Goal: Information Seeking & Learning: Learn about a topic

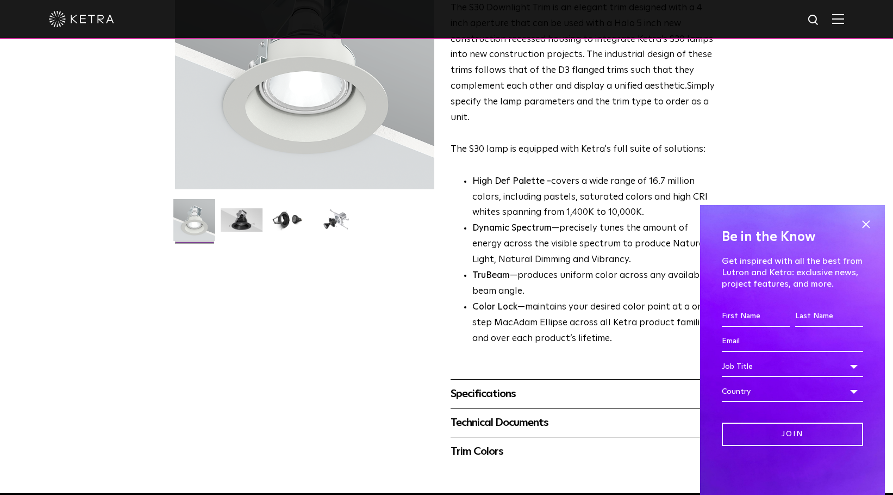
scroll to position [109, 0]
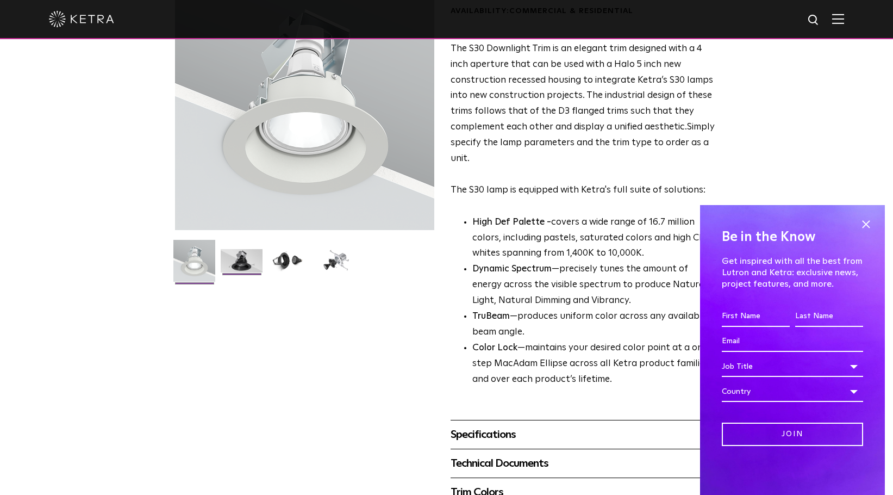
click at [241, 257] on img at bounding box center [242, 265] width 42 height 32
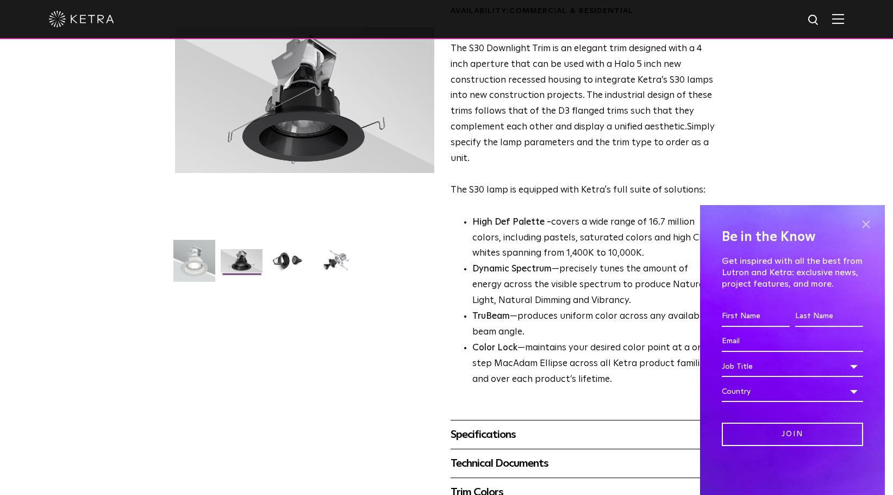
click at [871, 221] on span at bounding box center [866, 224] width 16 height 16
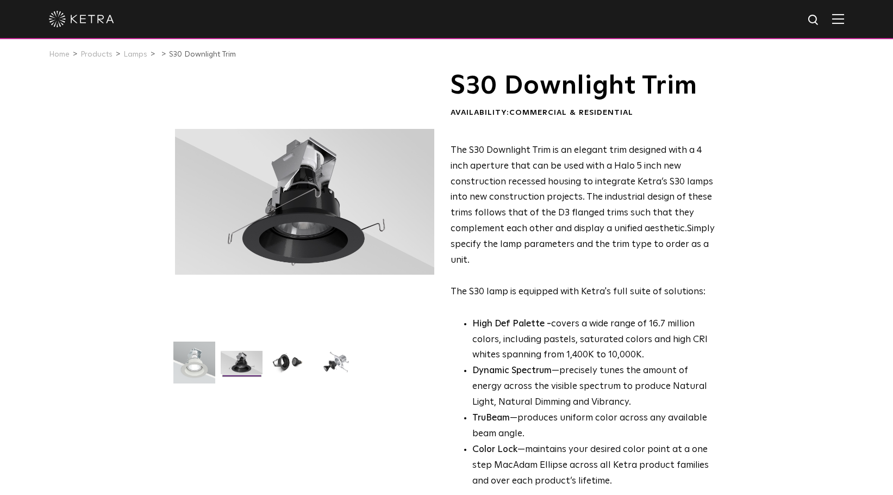
scroll to position [0, 0]
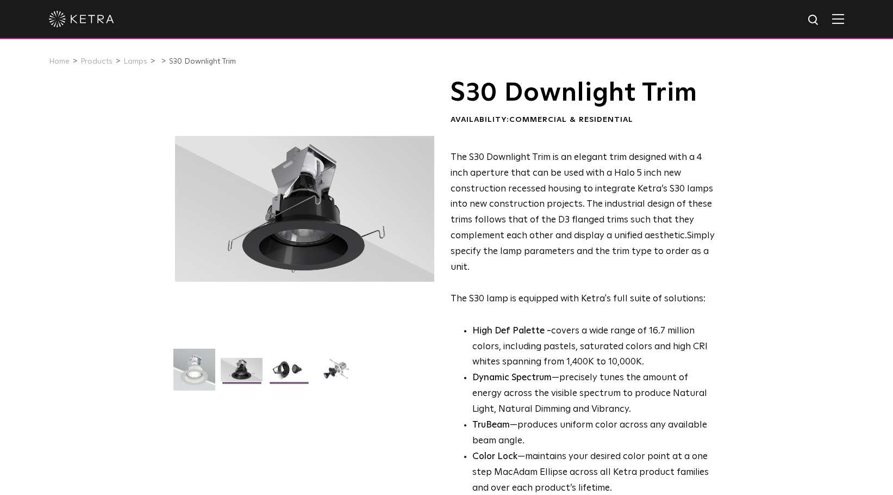
click at [297, 369] on img at bounding box center [289, 374] width 42 height 32
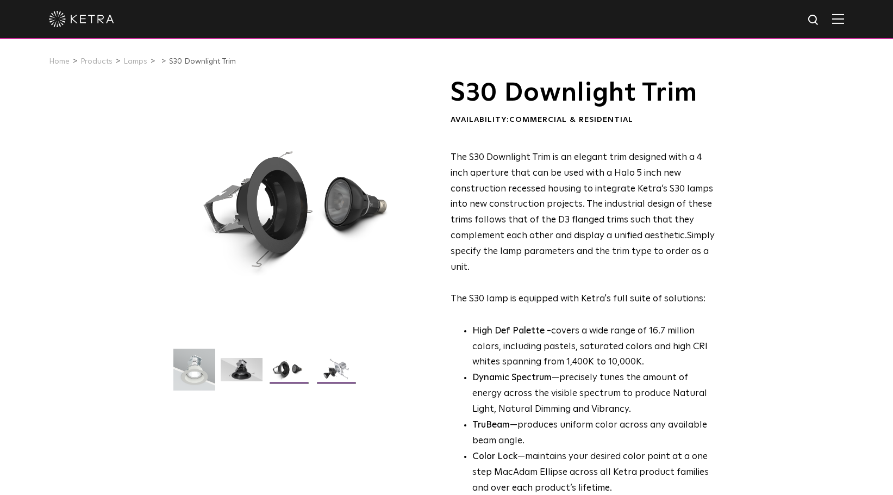
click at [343, 366] on img at bounding box center [336, 374] width 42 height 32
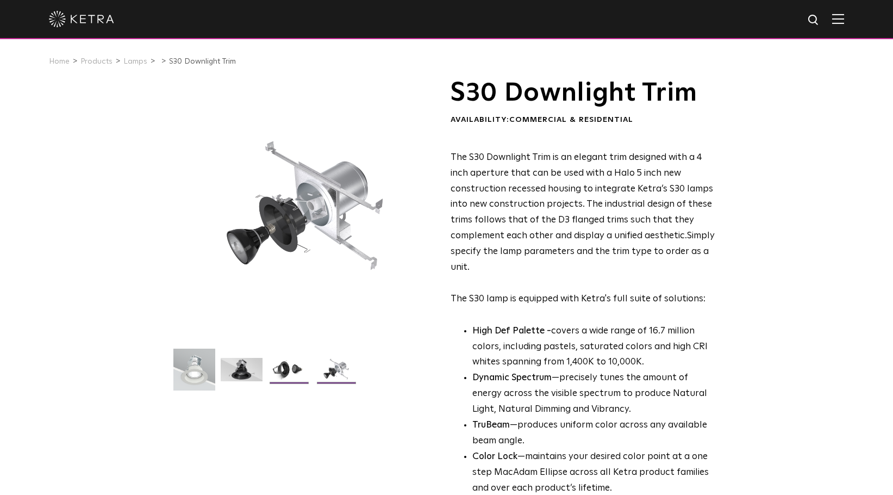
click at [283, 375] on img at bounding box center [289, 374] width 42 height 32
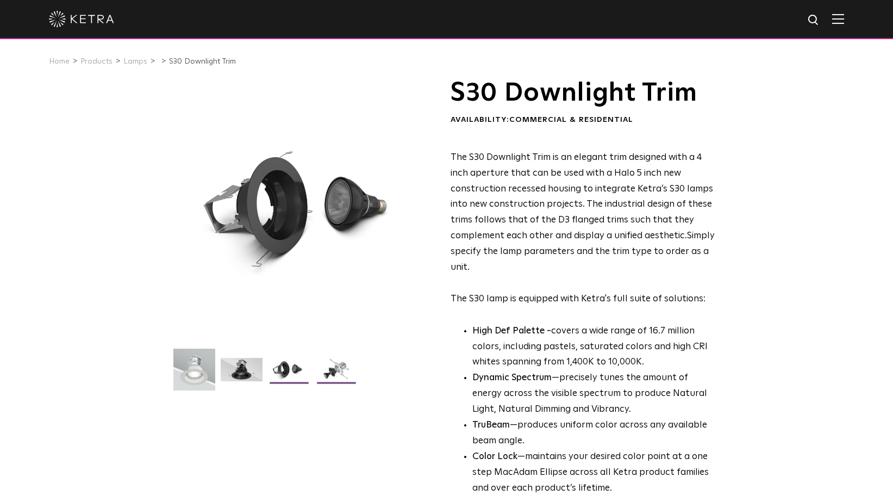
click at [323, 371] on img at bounding box center [336, 374] width 42 height 32
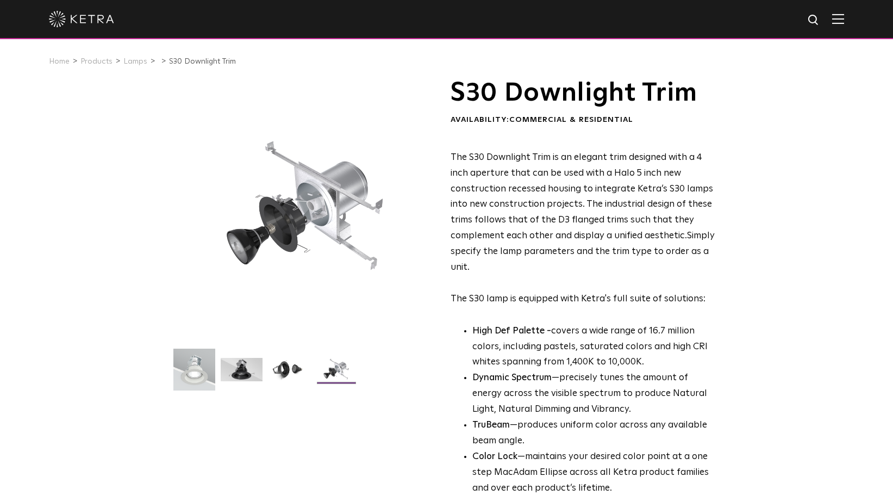
drag, startPoint x: 448, startPoint y: 97, endPoint x: 456, endPoint y: 85, distance: 14.9
click at [844, 18] on img at bounding box center [838, 19] width 12 height 10
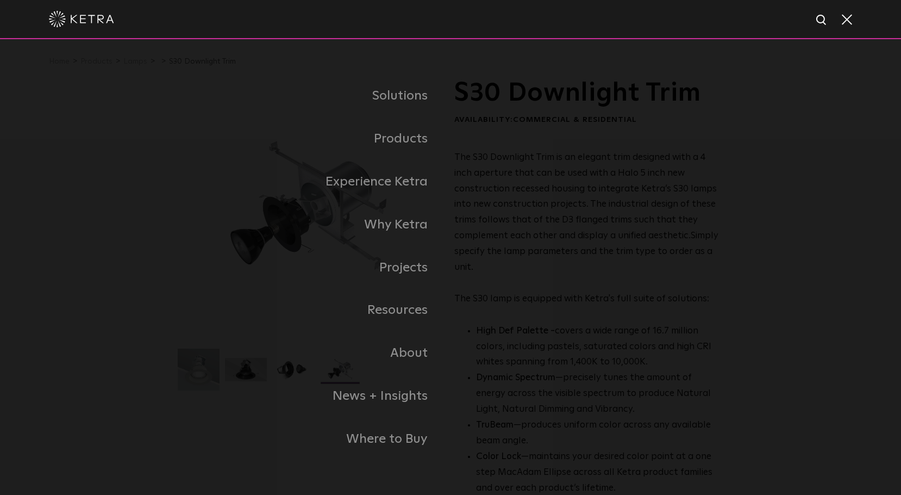
click at [0, 0] on link "Residential Products" at bounding box center [0, 0] width 0 height 0
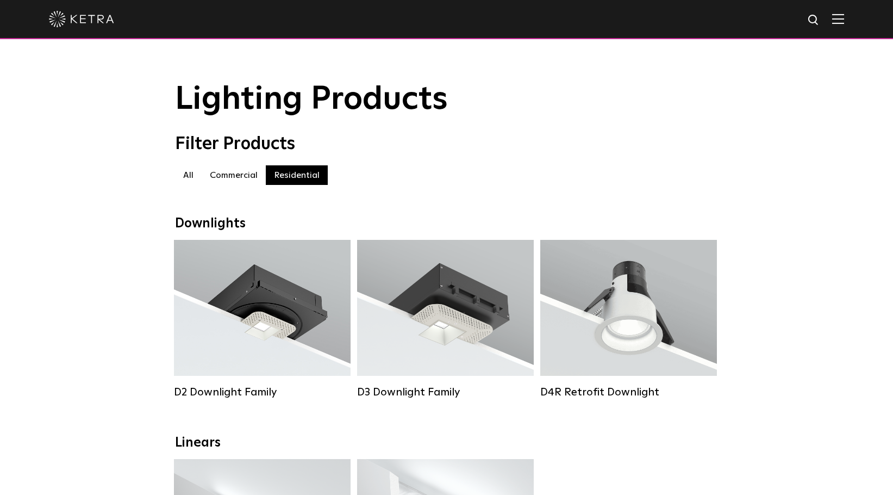
click at [222, 177] on label "Commercial" at bounding box center [234, 175] width 64 height 20
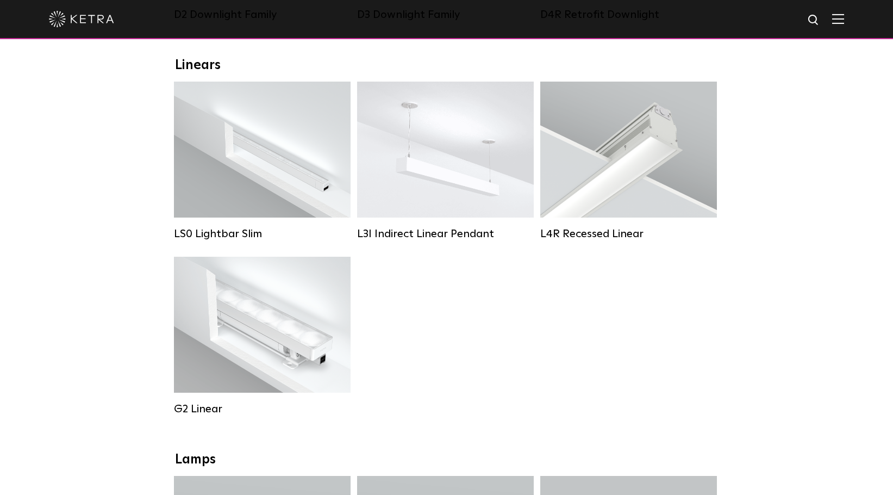
scroll to position [381, 0]
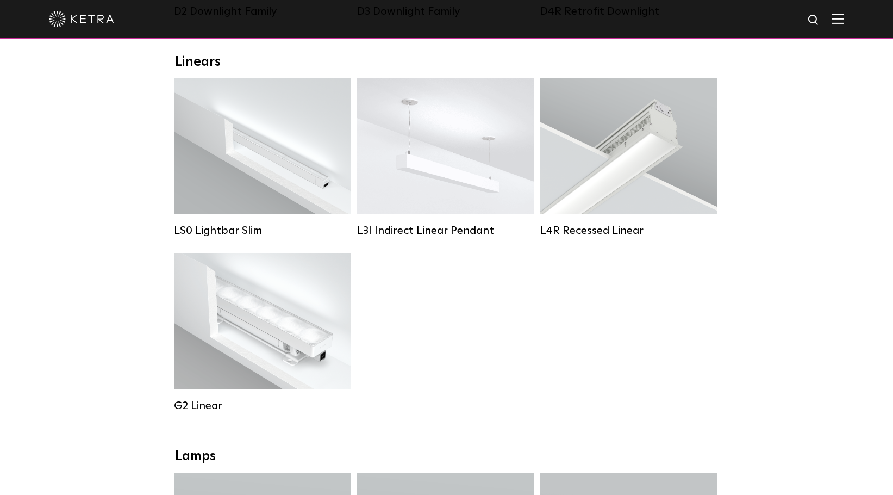
drag, startPoint x: 130, startPoint y: 95, endPoint x: 707, endPoint y: 369, distance: 638.3
click at [707, 368] on div "LS0 Lightbar Slim Lumen Output: 200 / 350 Colors: White / Black Control: X96 Co…" at bounding box center [447, 253] width 552 height 350
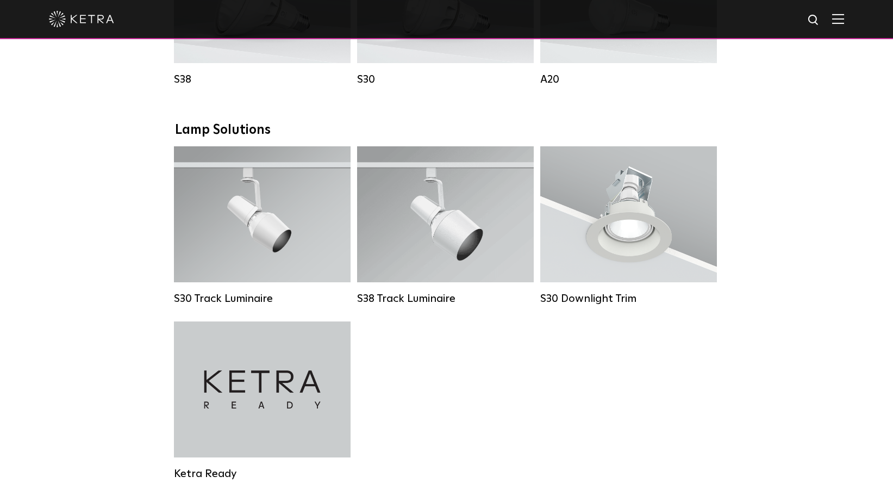
scroll to position [979, 0]
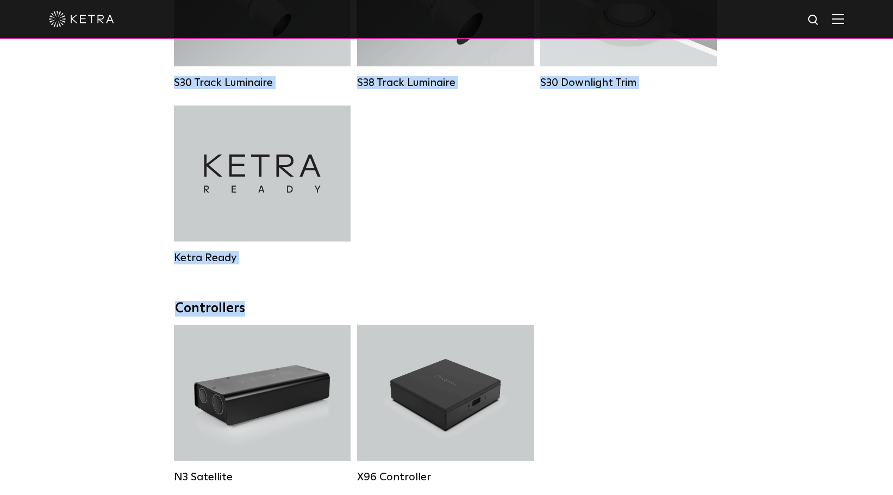
drag, startPoint x: 188, startPoint y: 107, endPoint x: 615, endPoint y: 299, distance: 468.9
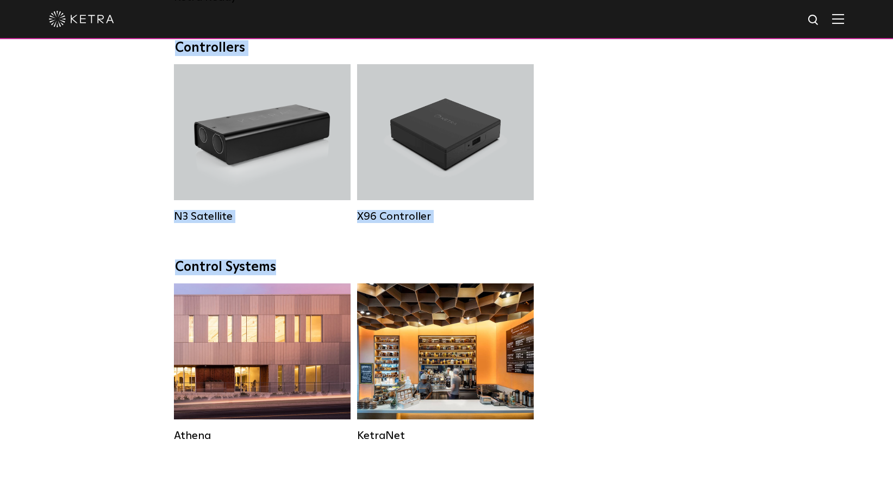
scroll to position [1413, 0]
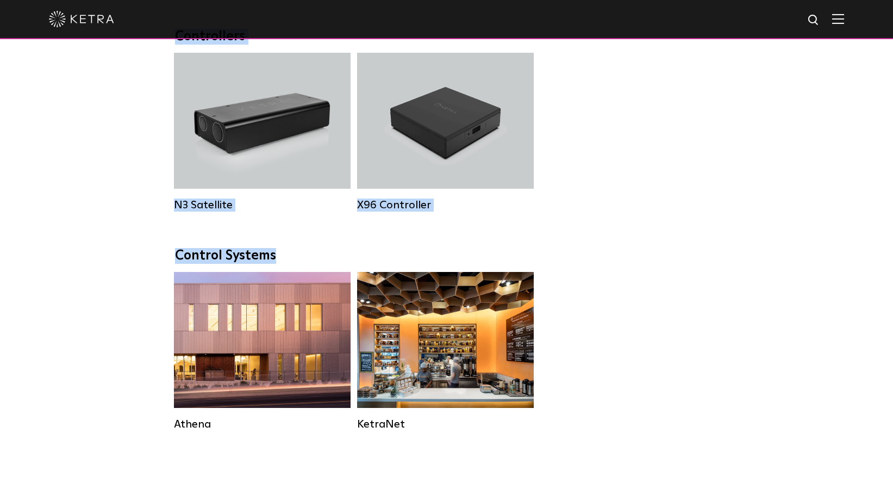
drag, startPoint x: 166, startPoint y: 170, endPoint x: 707, endPoint y: 286, distance: 553.3
click at [707, 286] on div "Control Systems Athena Commercial Solution HomeWorks Residential Solution" at bounding box center [447, 347] width 544 height 199
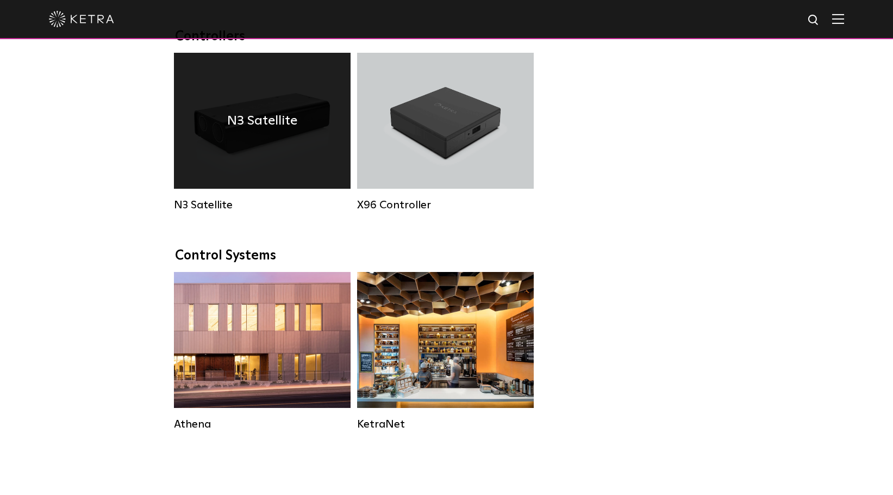
click at [303, 112] on div "N3 Satellite" at bounding box center [262, 121] width 177 height 136
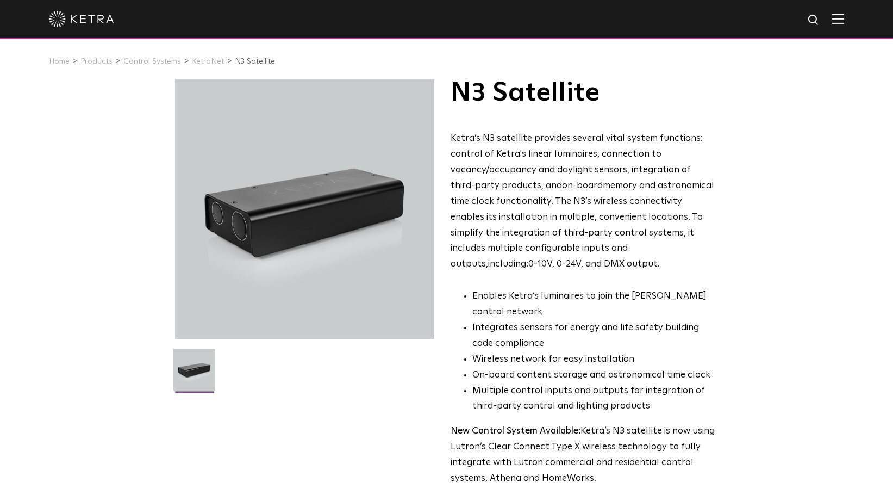
drag, startPoint x: 603, startPoint y: 247, endPoint x: 610, endPoint y: 225, distance: 22.7
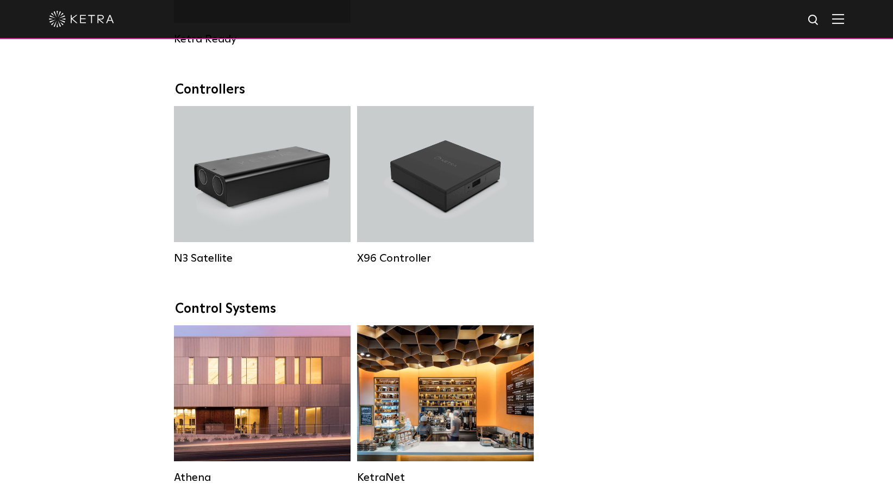
scroll to position [1359, 0]
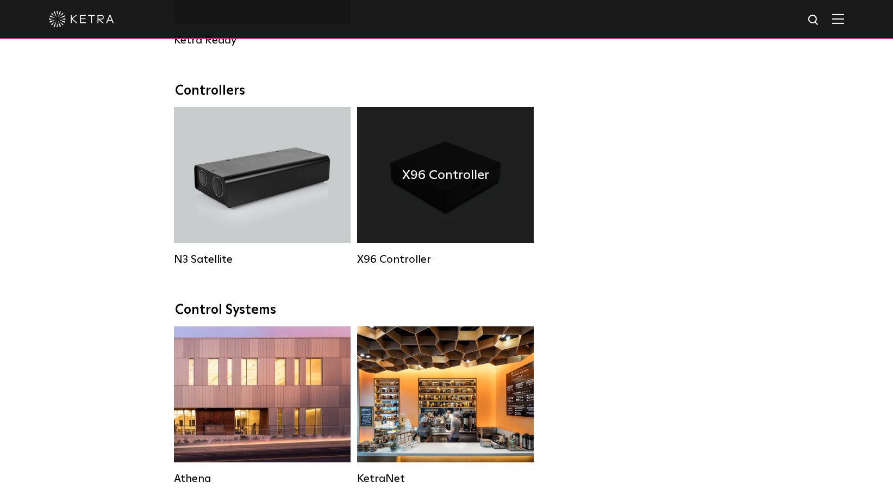
click at [463, 203] on div "X96 Controller" at bounding box center [445, 175] width 177 height 136
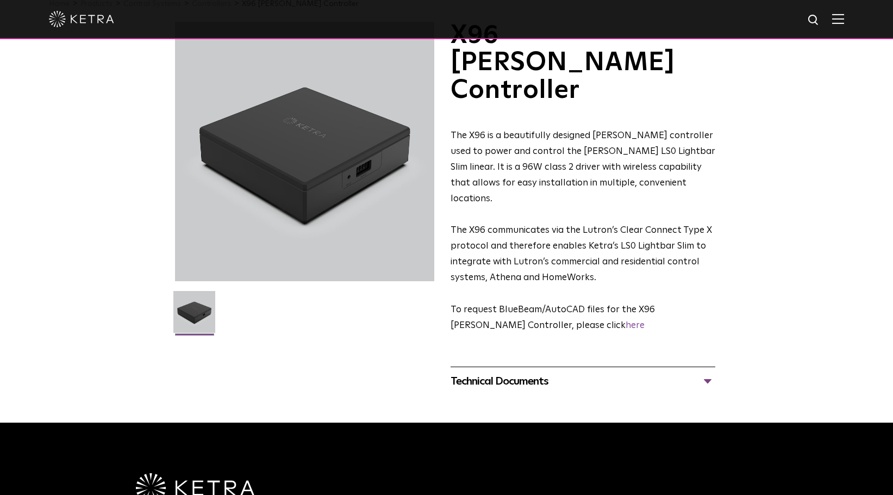
scroll to position [54, 0]
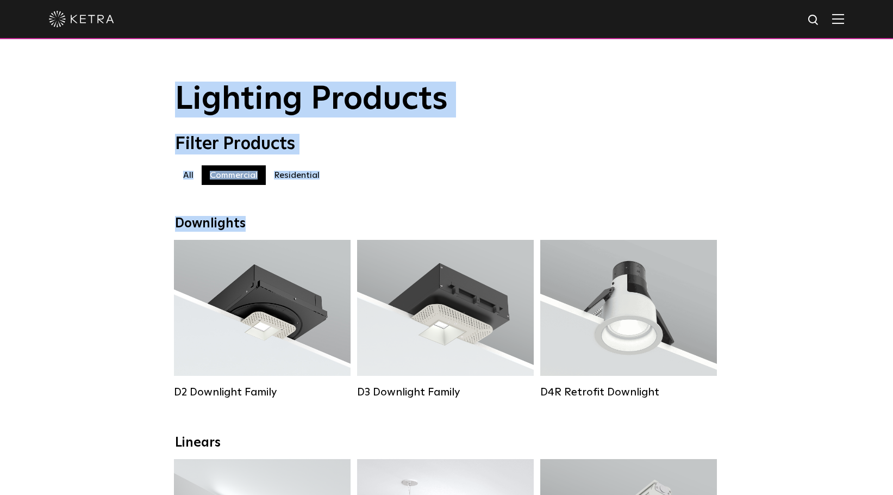
drag, startPoint x: 175, startPoint y: 102, endPoint x: 838, endPoint y: 382, distance: 719.9
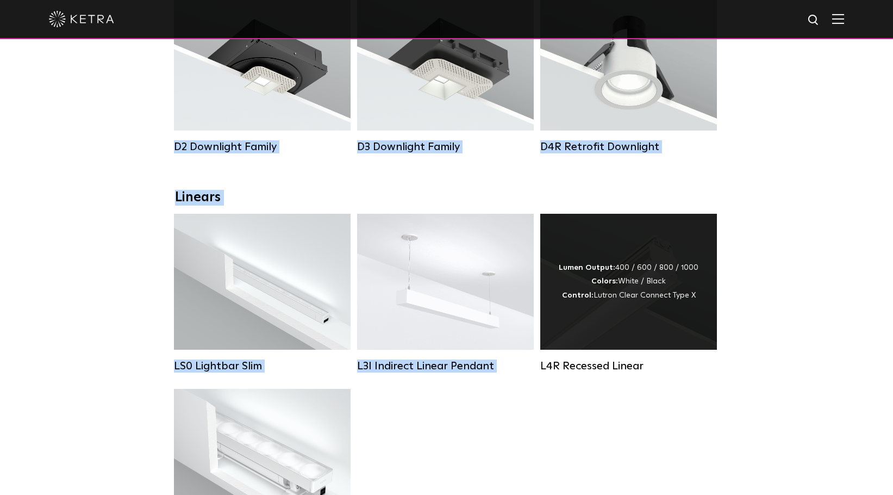
scroll to position [272, 0]
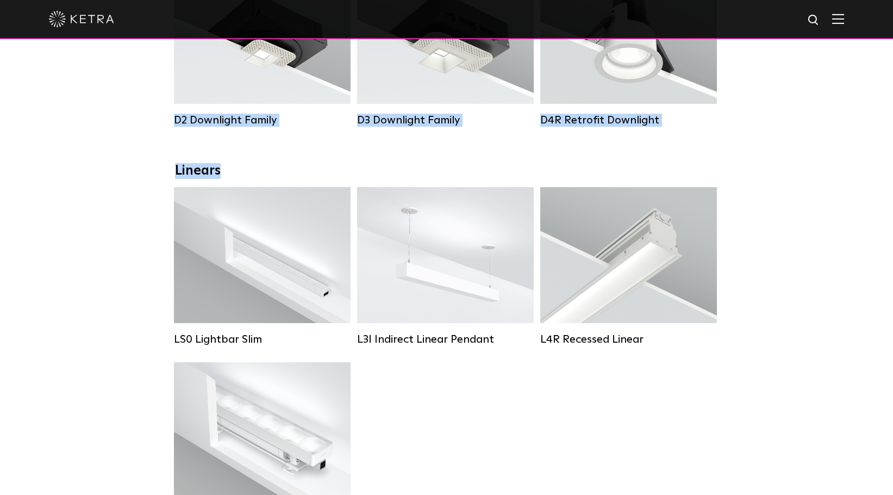
drag, startPoint x: 122, startPoint y: 89, endPoint x: 756, endPoint y: 337, distance: 681.1
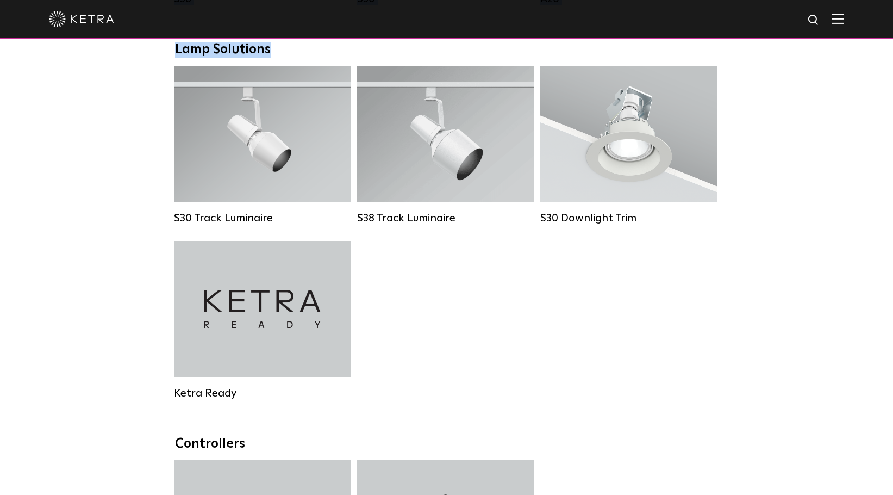
scroll to position [1250, 0]
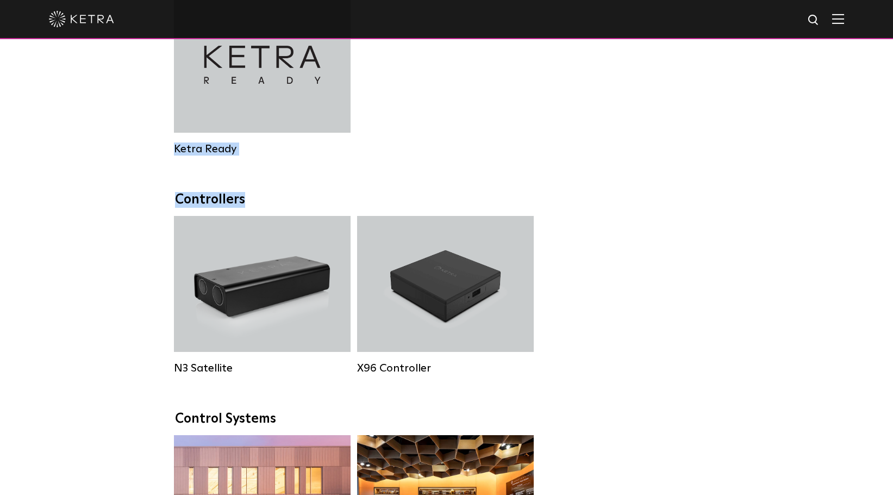
drag, startPoint x: 267, startPoint y: 145, endPoint x: 639, endPoint y: 303, distance: 404.1
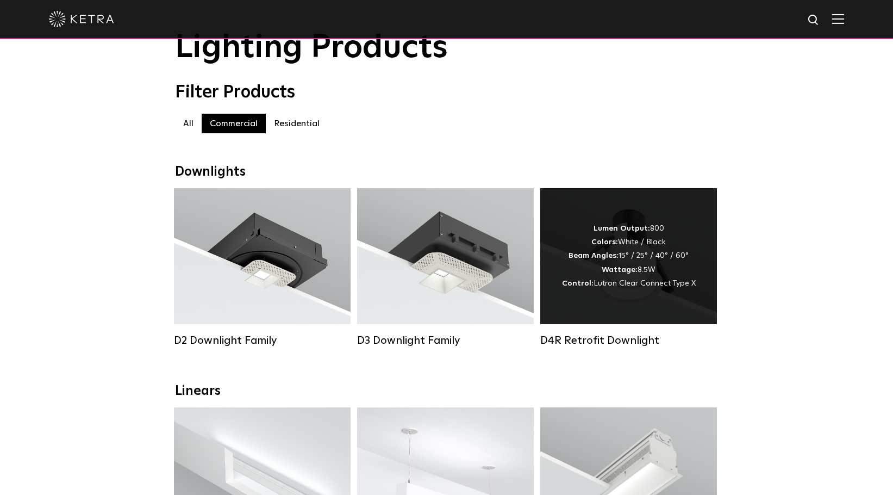
scroll to position [0, 0]
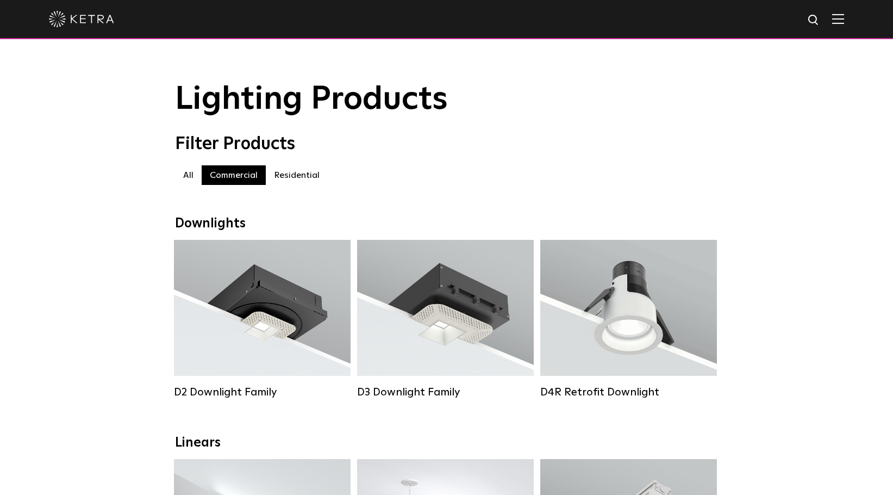
click at [88, 19] on img at bounding box center [81, 19] width 65 height 16
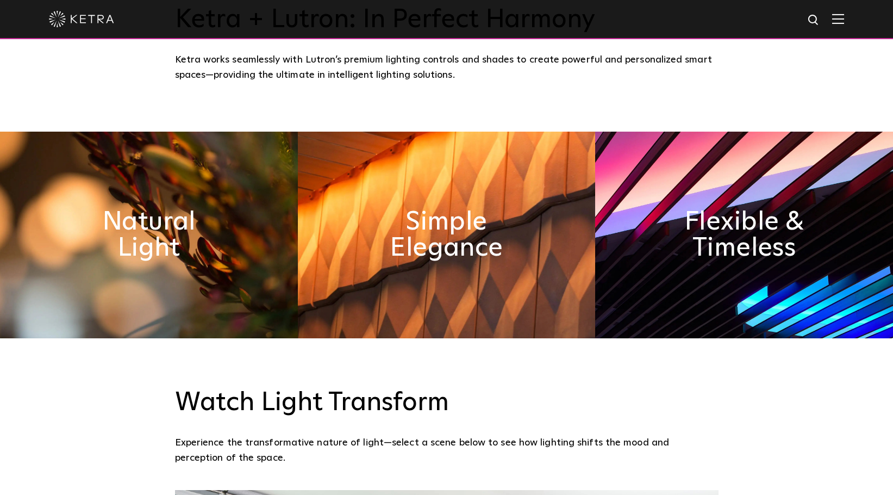
scroll to position [544, 0]
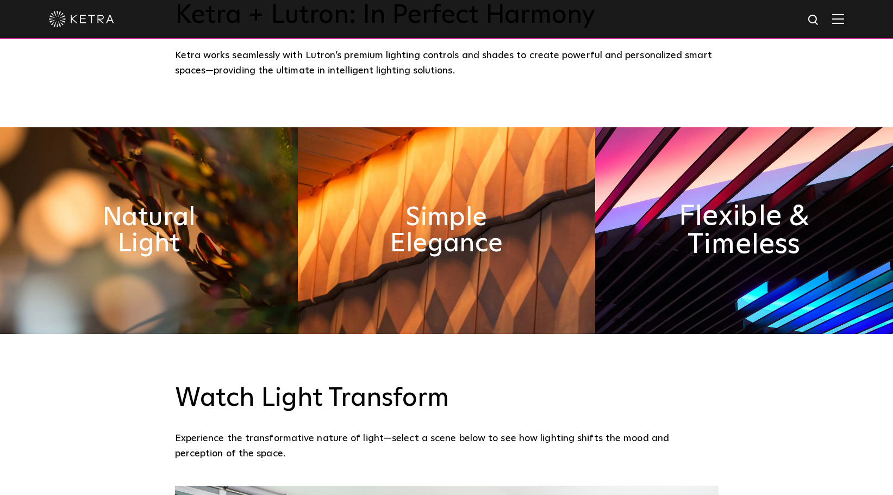
click at [743, 242] on h2 "Flexible & Timeless" at bounding box center [744, 230] width 162 height 57
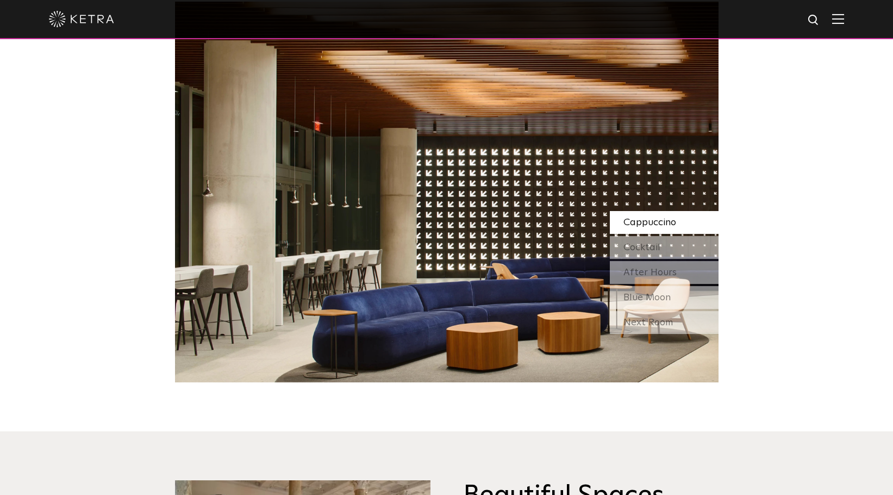
scroll to position [0, 0]
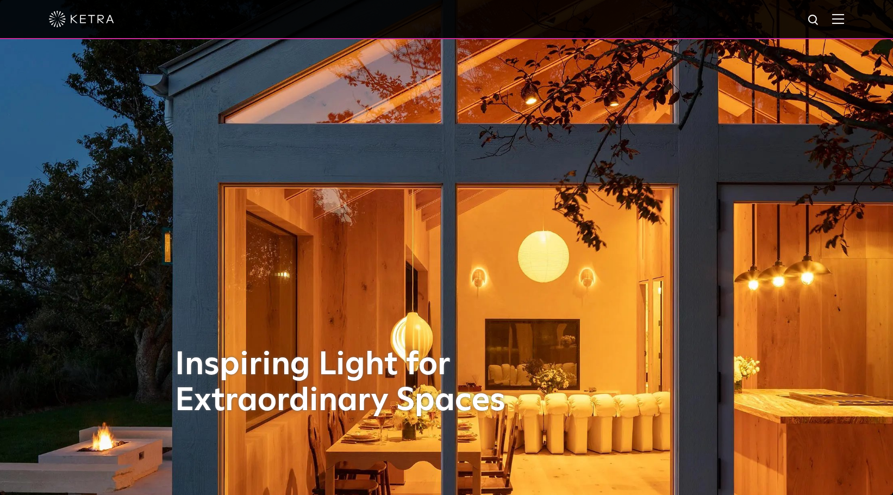
click at [84, 21] on img at bounding box center [81, 19] width 65 height 16
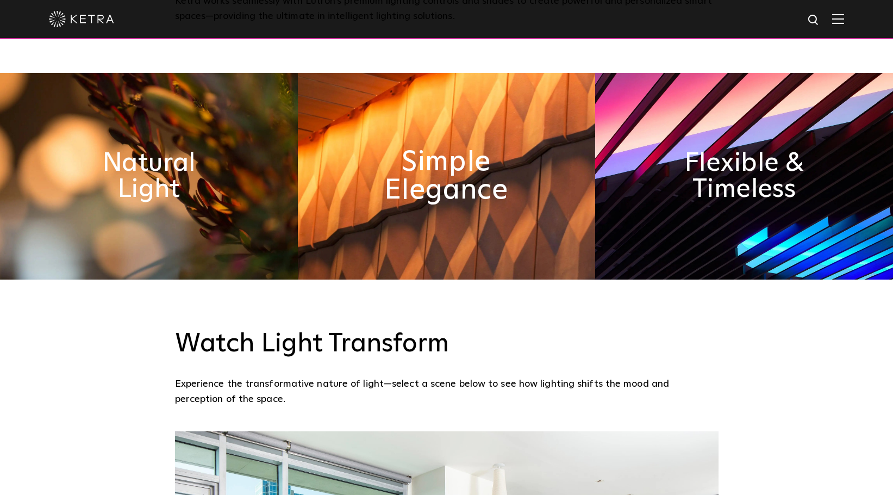
click at [458, 171] on h2 "Simple Elegance" at bounding box center [446, 176] width 162 height 57
